Goal: Information Seeking & Learning: Learn about a topic

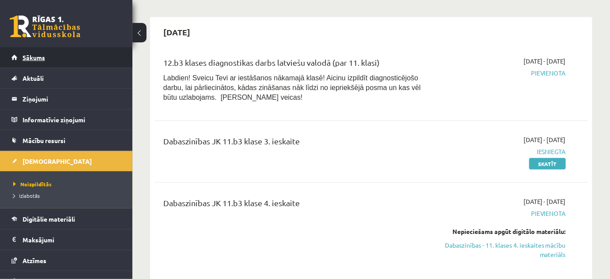
scroll to position [241, 0]
click at [35, 58] on span "Sākums" at bounding box center [34, 57] width 23 height 8
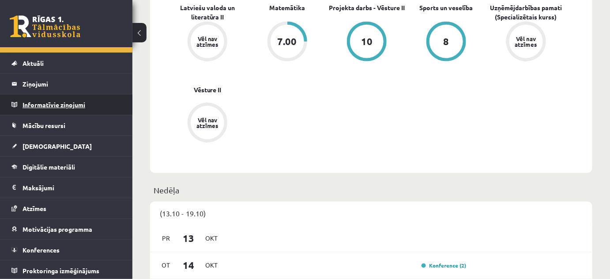
scroll to position [481, 0]
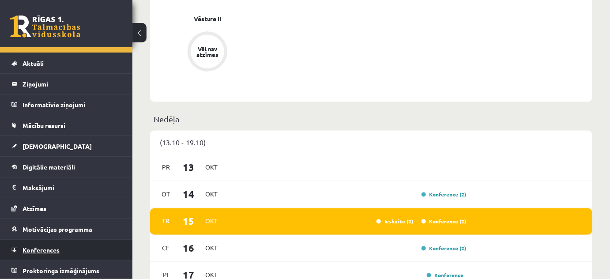
click at [53, 246] on span "Konferences" at bounding box center [41, 250] width 37 height 8
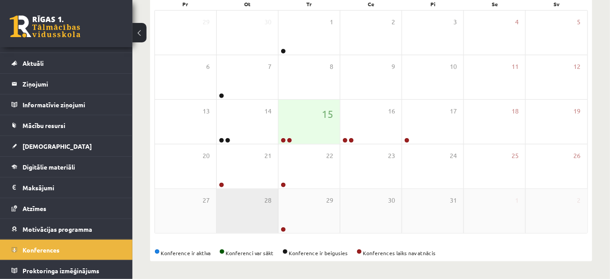
scroll to position [142, 0]
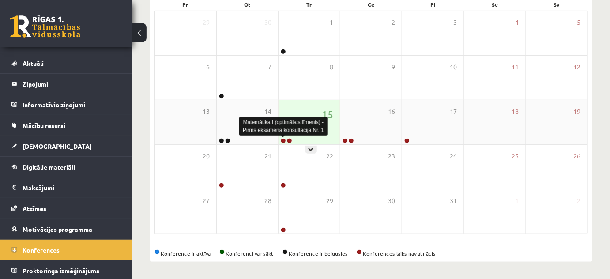
click at [282, 142] on link at bounding box center [283, 140] width 5 height 5
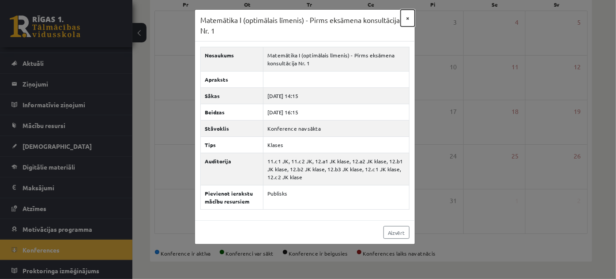
click at [403, 18] on button "×" at bounding box center [408, 18] width 14 height 17
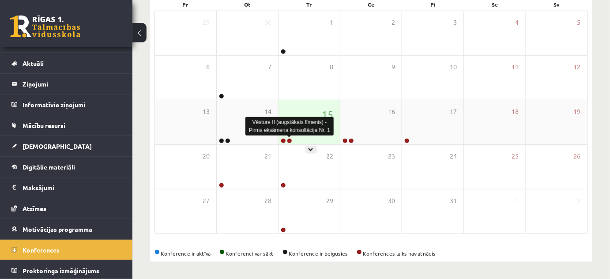
click at [290, 142] on link at bounding box center [289, 140] width 5 height 5
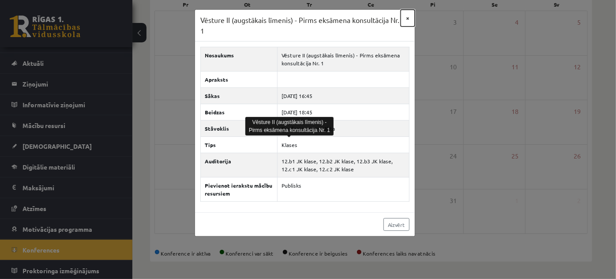
click at [405, 17] on button "×" at bounding box center [408, 18] width 14 height 17
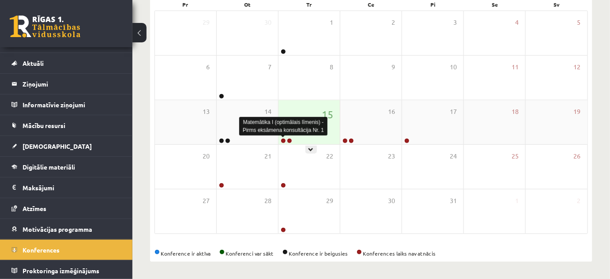
click at [282, 139] on link at bounding box center [283, 140] width 5 height 5
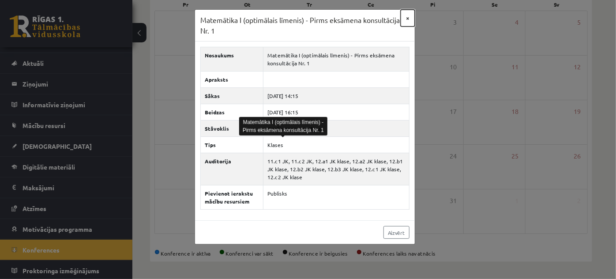
click at [407, 16] on button "×" at bounding box center [408, 18] width 14 height 17
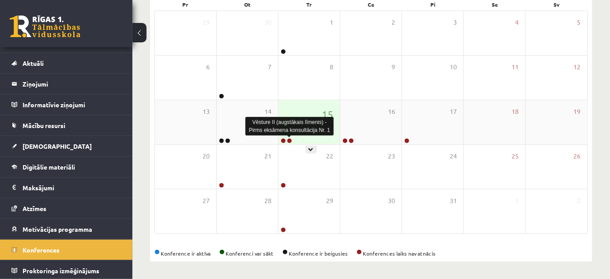
click at [288, 138] on link at bounding box center [289, 140] width 5 height 5
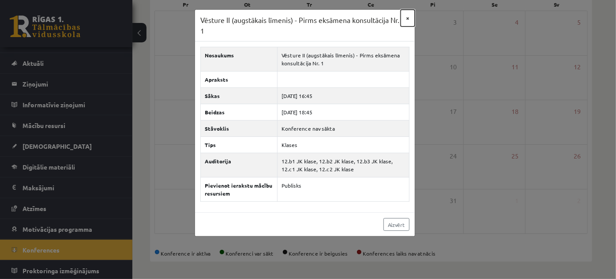
click at [407, 21] on button "×" at bounding box center [408, 18] width 14 height 17
